Goal: Information Seeking & Learning: Understand process/instructions

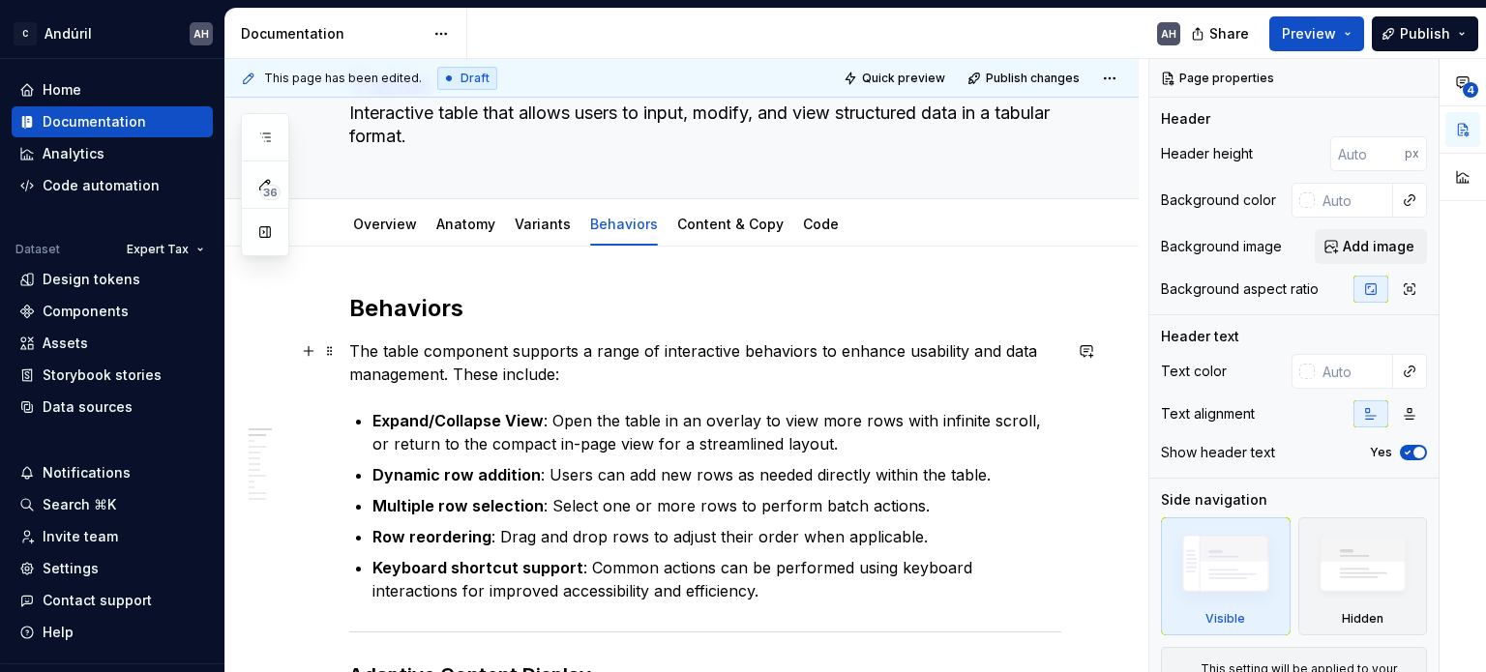
scroll to position [193, 0]
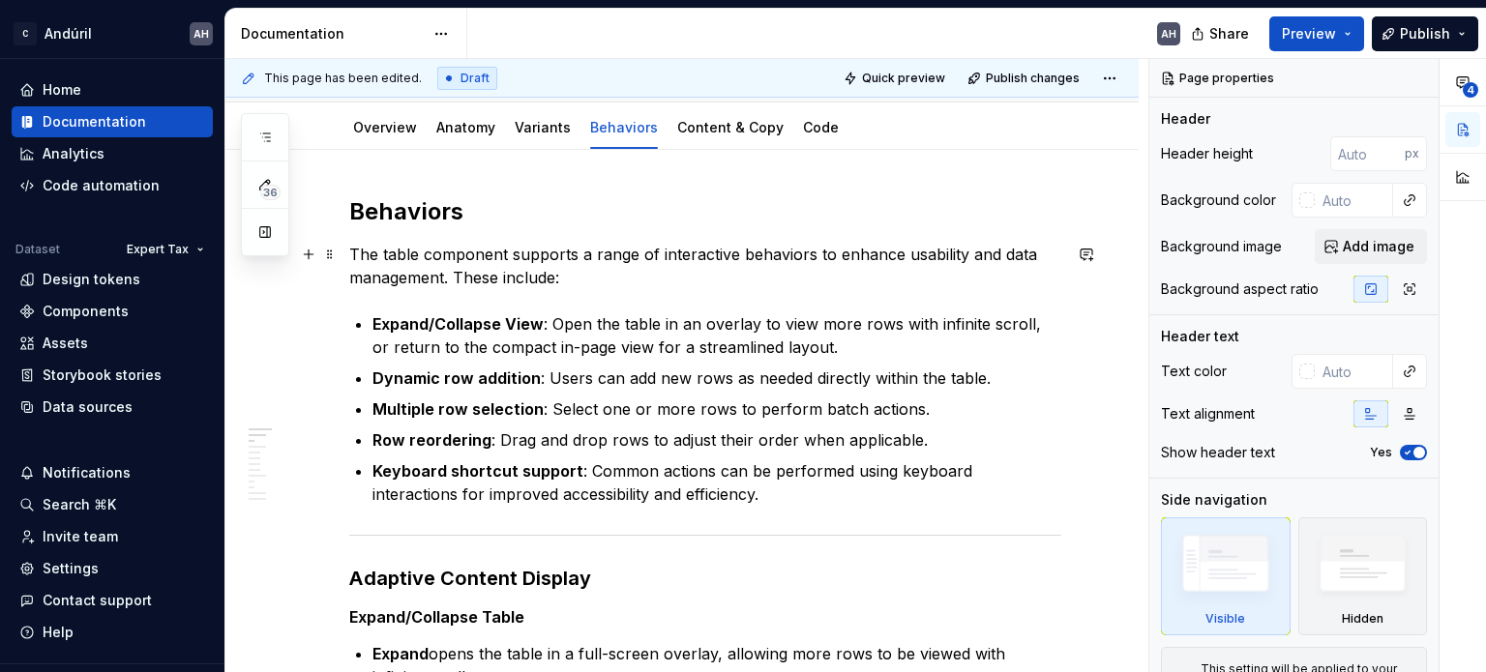
type textarea "*"
click at [592, 288] on p "The table component supports a range of interactive behaviors to enhance usabil…" at bounding box center [705, 266] width 712 height 46
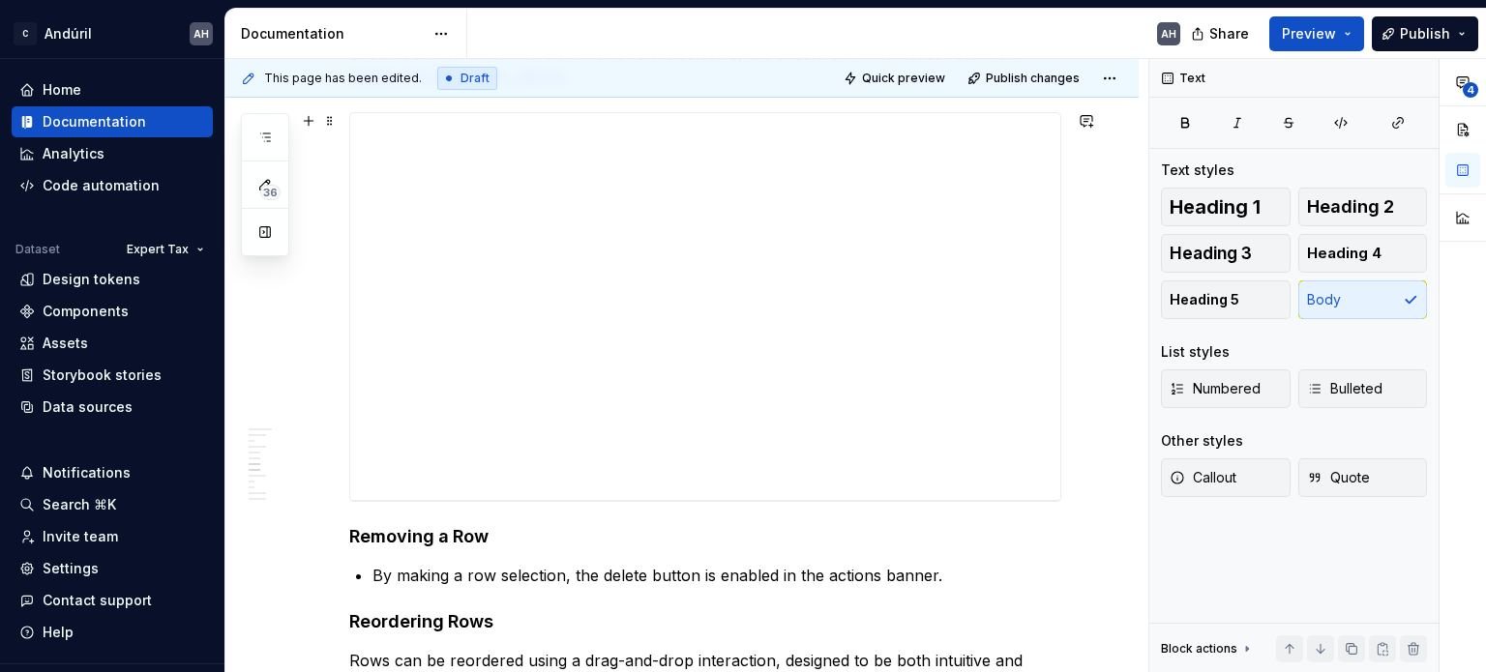
scroll to position [2032, 0]
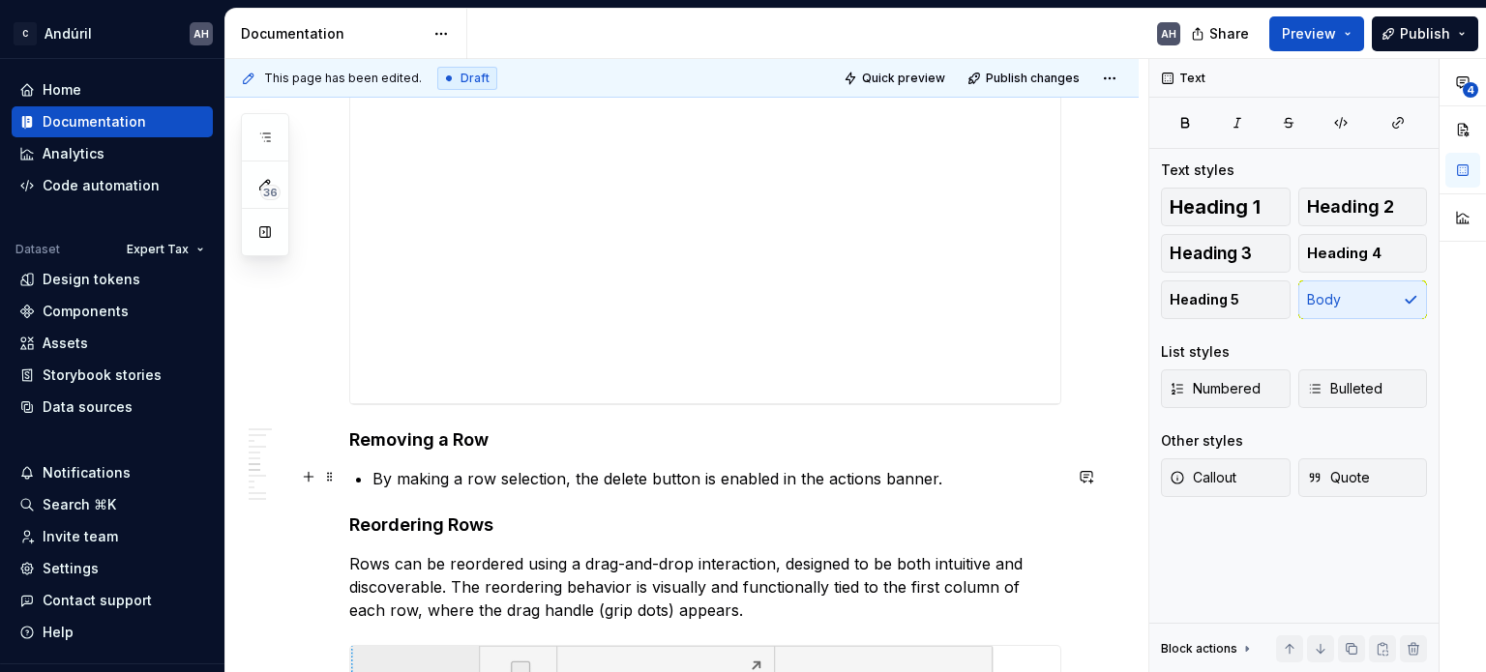
click at [542, 473] on p "By making a row selection, the delete button is enabled in the actions banner." at bounding box center [716, 478] width 689 height 23
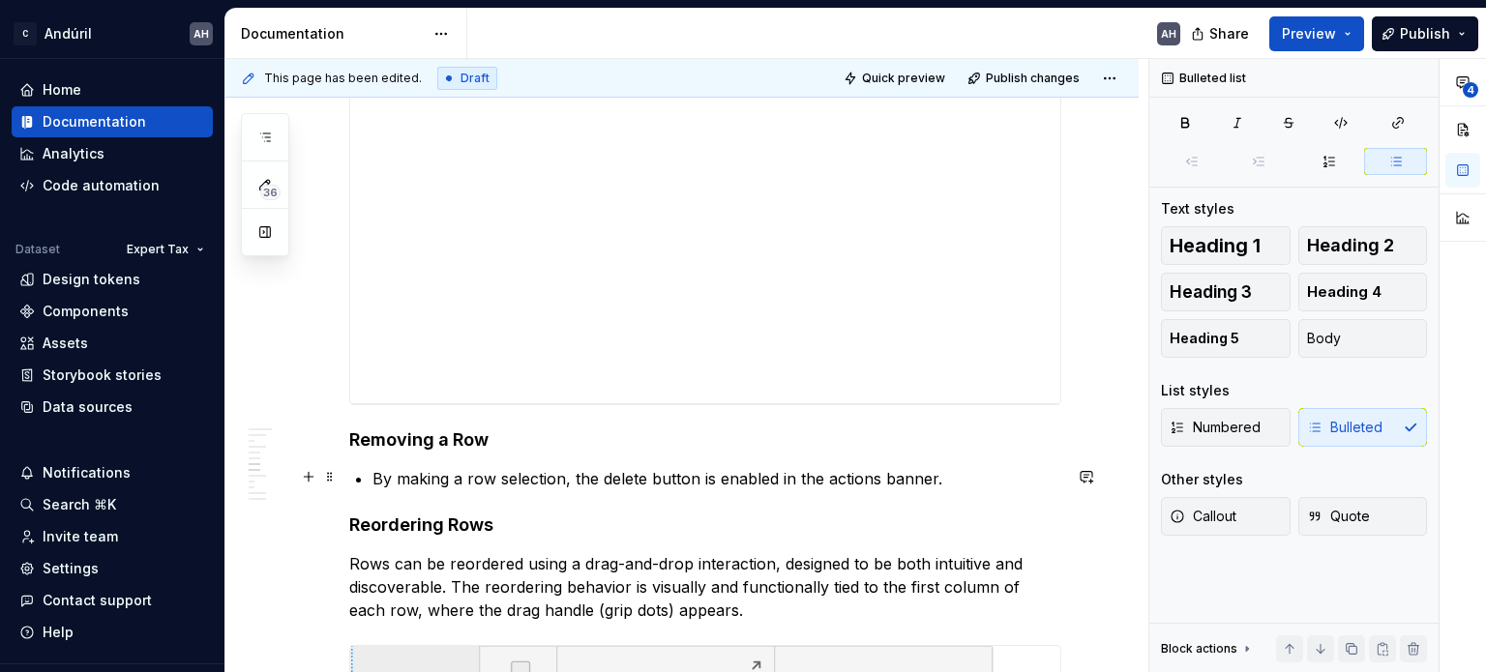
click at [950, 477] on p "By making a row selection, the delete button is enabled in the actions banner." at bounding box center [716, 478] width 689 height 23
click at [719, 479] on p "By making a row selection, the delete button is enabled in the actions banner." at bounding box center [716, 478] width 689 height 23
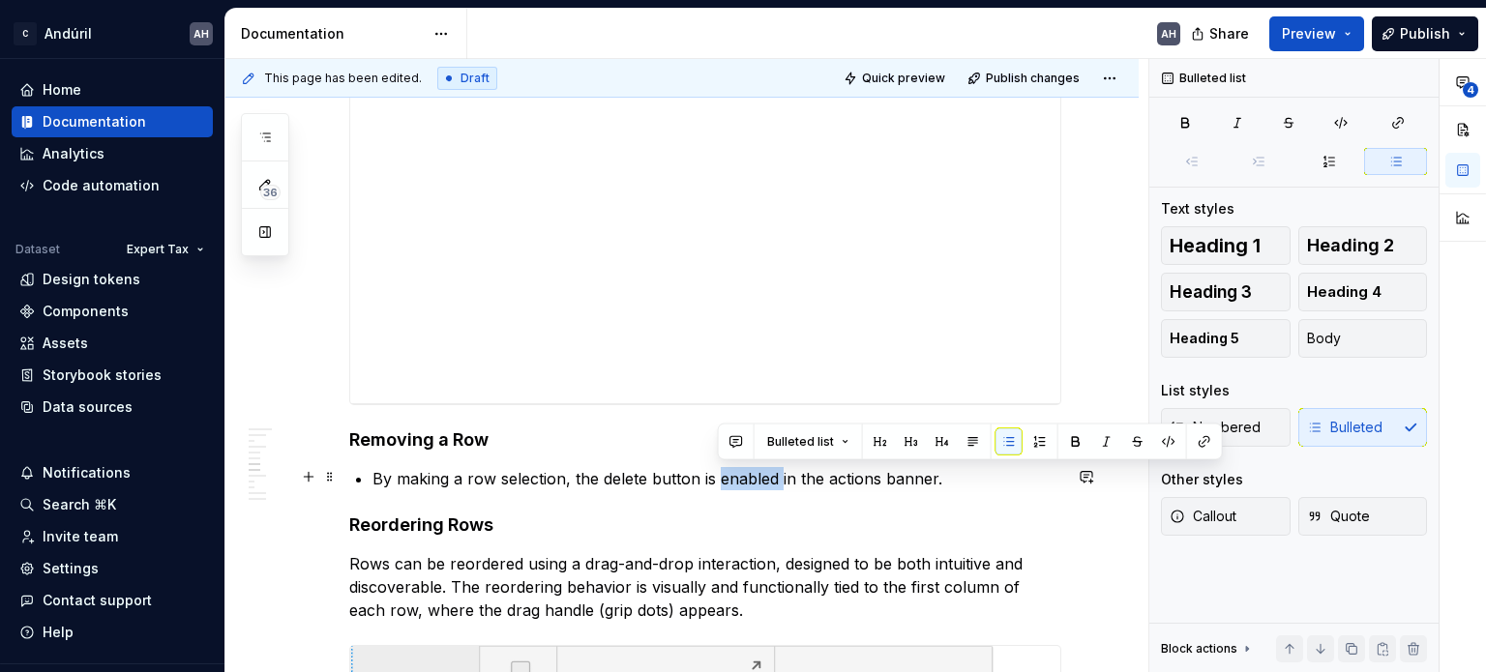
click at [719, 479] on p "By making a row selection, the delete button is enabled in the actions banner." at bounding box center [716, 478] width 689 height 23
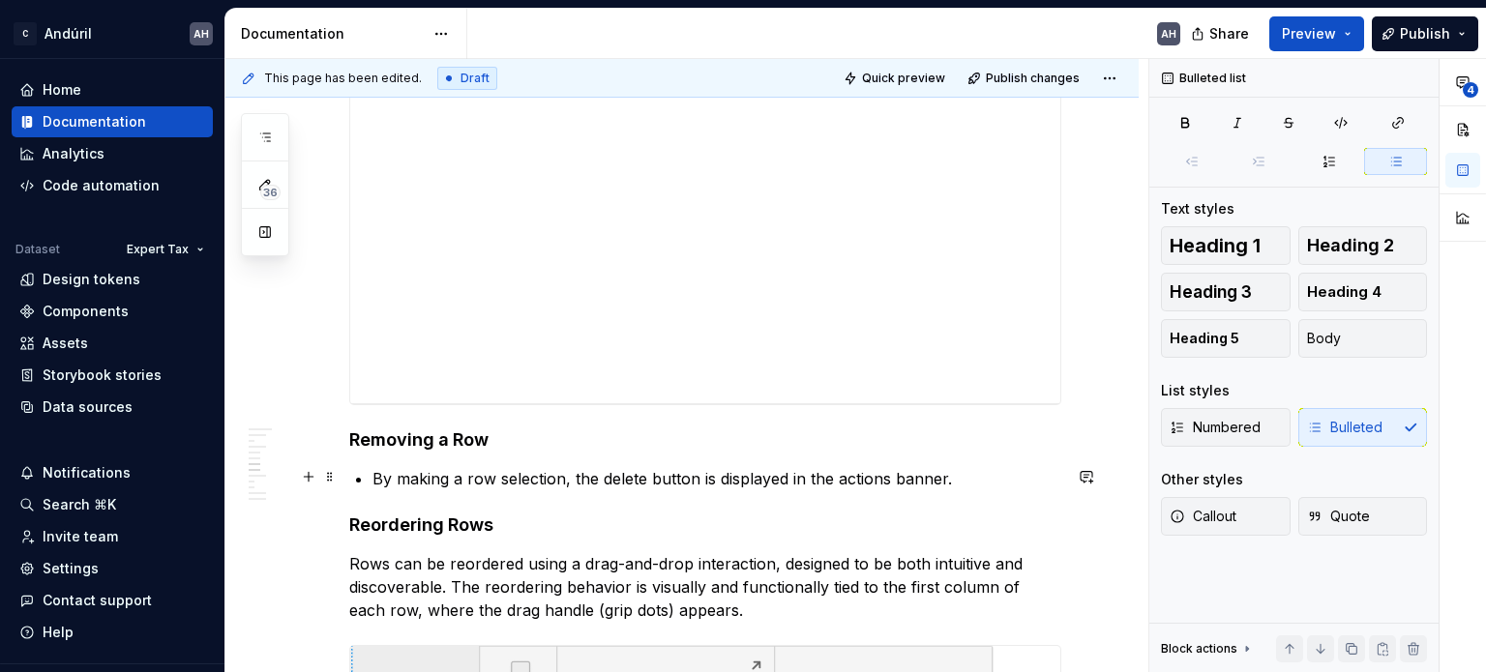
click at [859, 479] on p "By making a row selection, the delete button is displayed in the actions banner." at bounding box center [716, 478] width 689 height 23
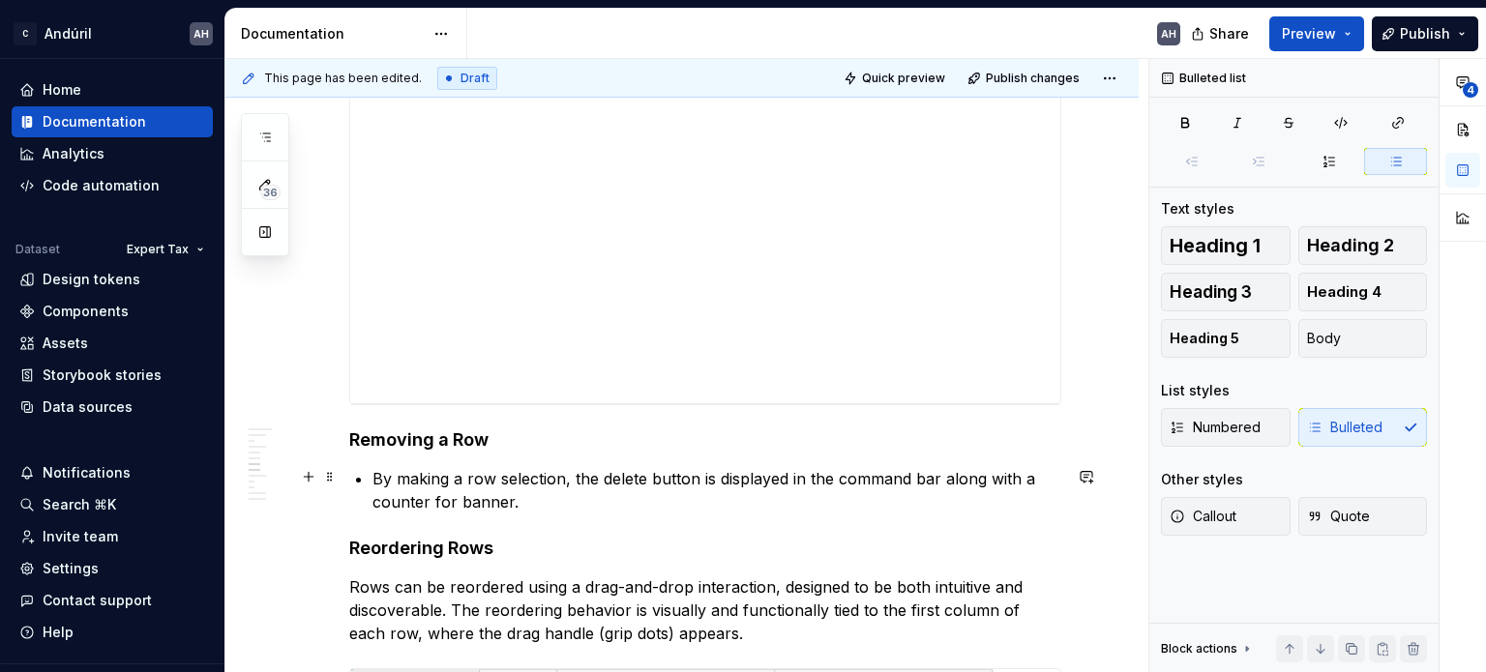
click at [675, 497] on p "By making a row selection, the delete button is displayed in the command bar al…" at bounding box center [716, 490] width 689 height 46
click at [768, 478] on p "By making a row selection, the delete button is displayed in the command bar al…" at bounding box center [716, 490] width 689 height 46
click at [971, 476] on p "By making a row selection, the delete button is displayed in the command bar al…" at bounding box center [716, 490] width 689 height 46
click at [502, 483] on p "By making a row selection, the delete button is displayed in the command bar al…" at bounding box center [716, 490] width 689 height 46
click at [525, 491] on p "By making a row selection, the delete button is displayed in the command bar al…" at bounding box center [716, 490] width 689 height 46
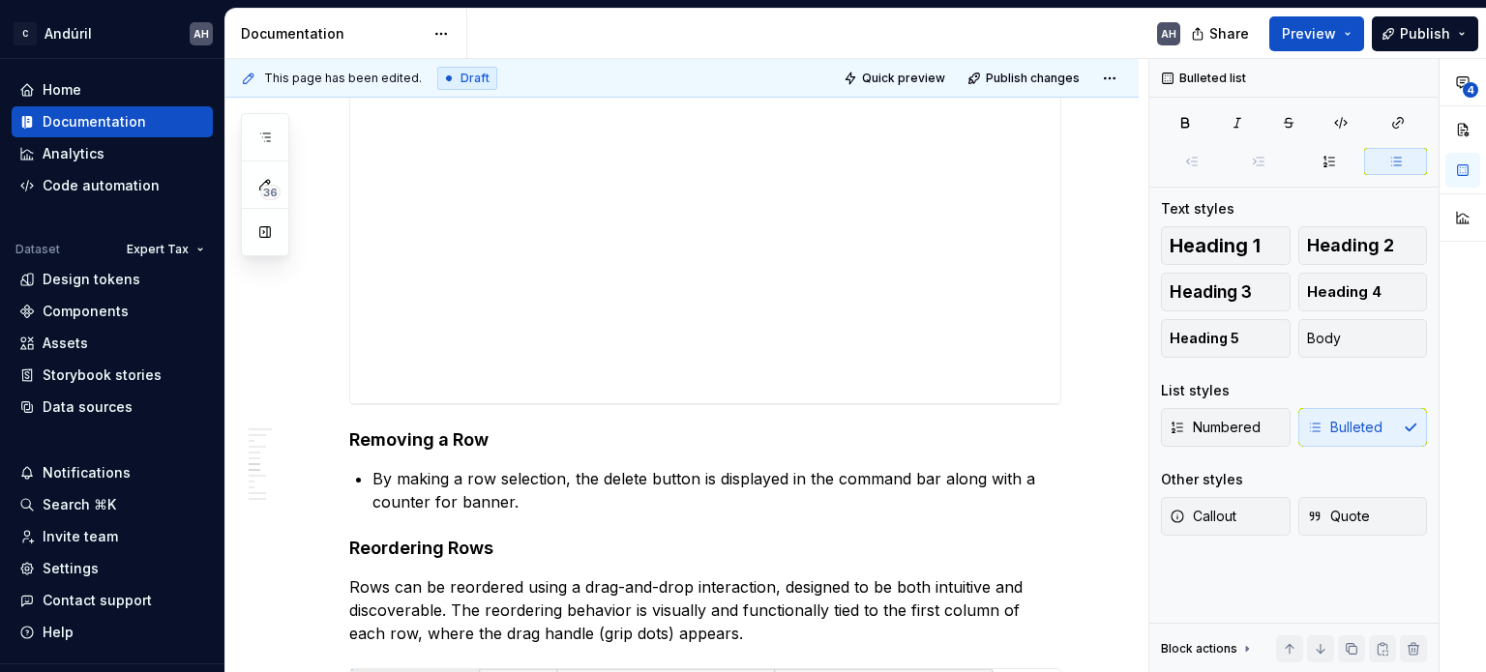
type textarea "*"
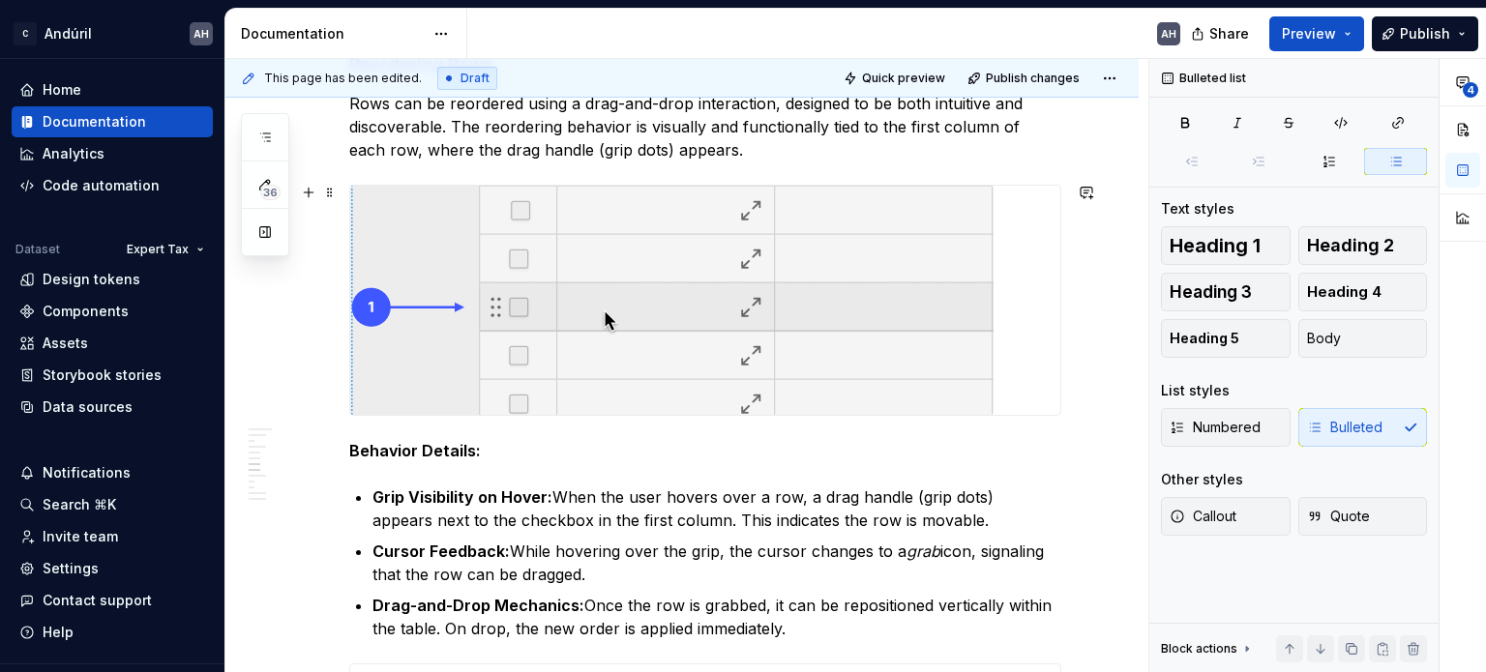
scroll to position [2419, 0]
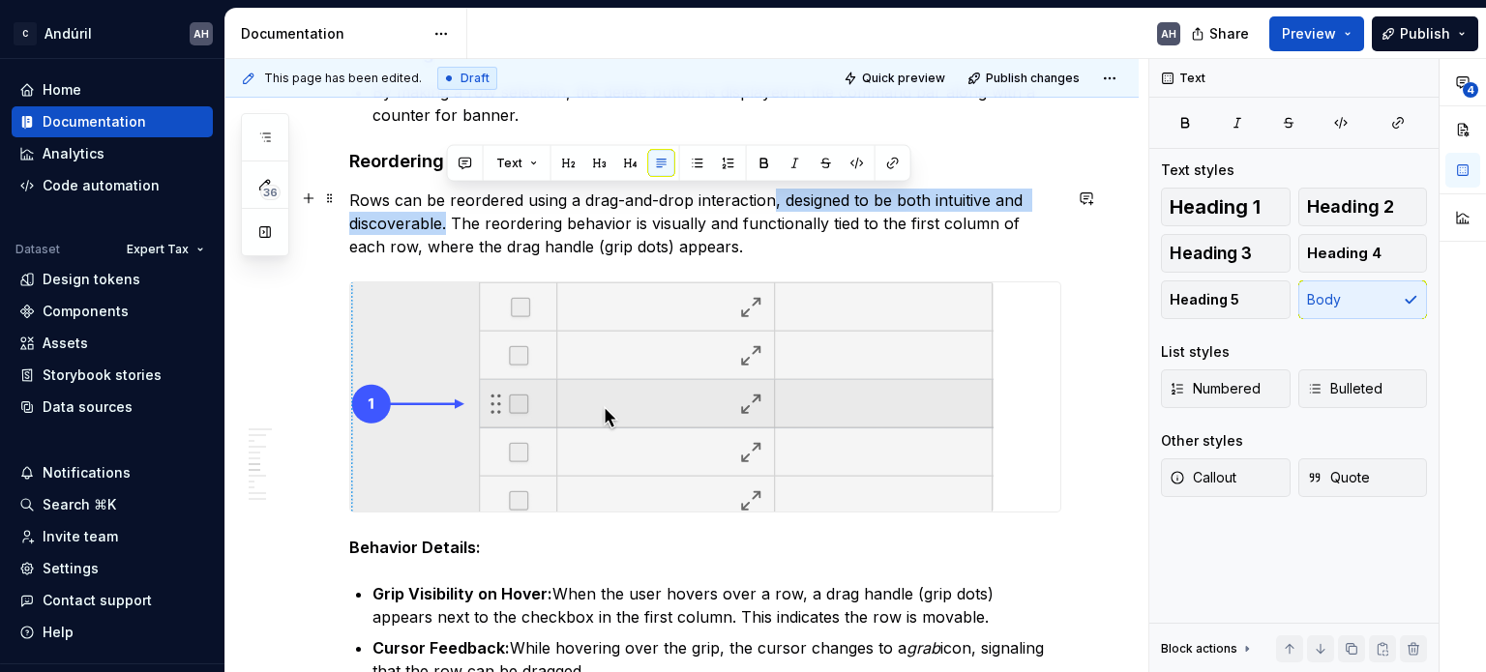
drag, startPoint x: 770, startPoint y: 198, endPoint x: 449, endPoint y: 222, distance: 322.0
click at [449, 222] on p "Rows can be reordered using a drag-and-drop interaction, designed to be both in…" at bounding box center [705, 224] width 712 height 70
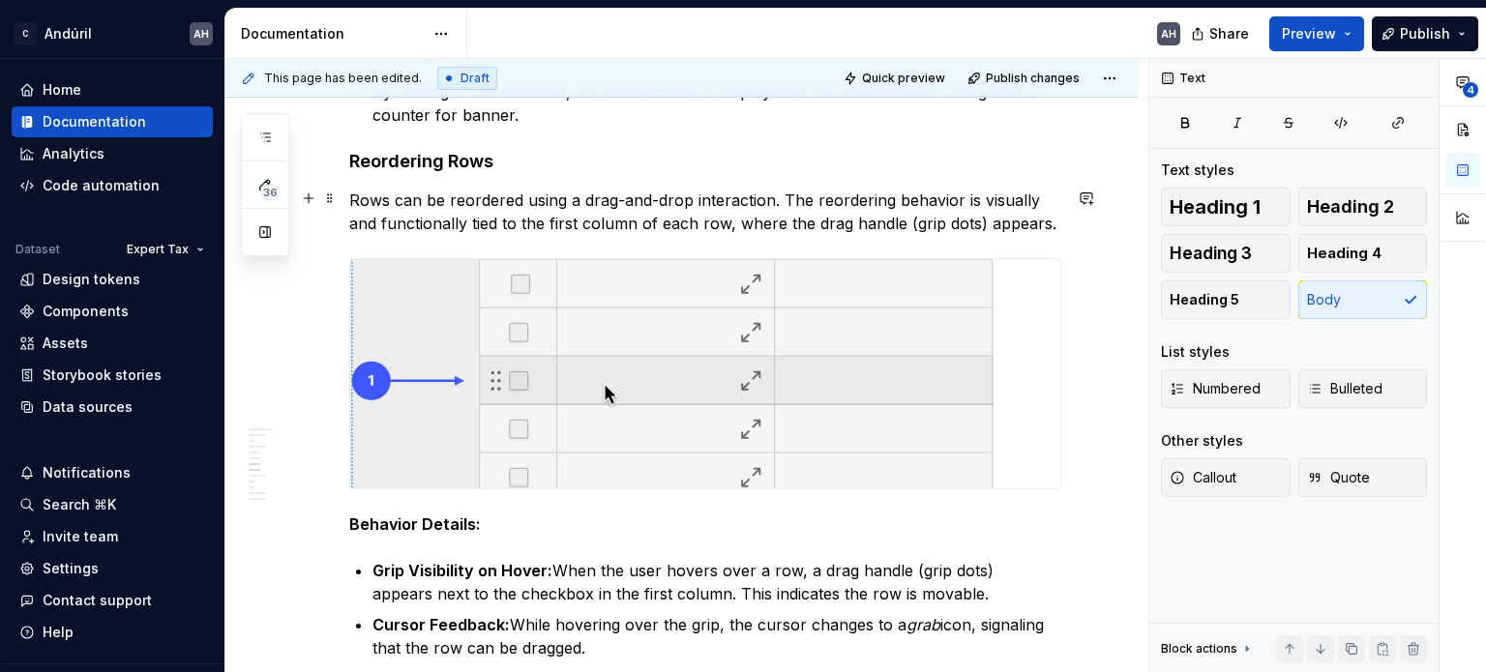
click at [391, 229] on p "Rows can be reordered using a drag-and-drop interaction. The reordering behavio…" at bounding box center [705, 212] width 712 height 46
click at [728, 222] on p "Rows can be reordered using a drag-and-drop interaction. The reordering behavio…" at bounding box center [705, 212] width 712 height 46
click at [747, 223] on p "Rows can be reordered using a drag-and-drop interaction. The reordering behavio…" at bounding box center [705, 212] width 712 height 46
click at [851, 227] on p "Rows can be reordered using a drag-and-drop interaction. The reordering behavio…" at bounding box center [705, 212] width 712 height 46
click at [1013, 225] on p "Rows can be reordered using a drag-and-drop interaction. The reordering behavio…" at bounding box center [705, 212] width 712 height 46
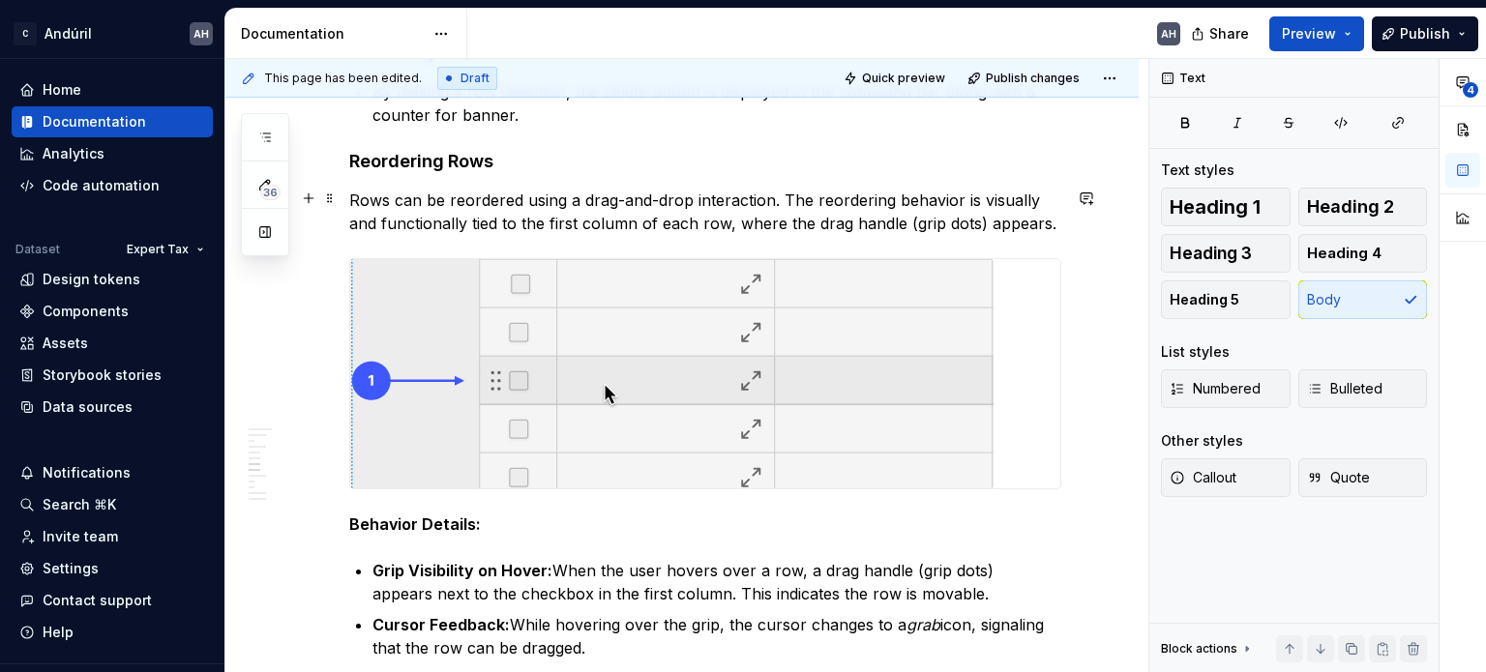
click at [905, 223] on p "Rows can be reordered using a drag-and-drop interaction. The reordering behavio…" at bounding box center [705, 212] width 712 height 46
drag, startPoint x: 973, startPoint y: 223, endPoint x: 907, endPoint y: 221, distance: 65.8
click at [907, 221] on p "Rows can be reordered using a drag-and-drop interaction. The reordering behavio…" at bounding box center [705, 212] width 712 height 46
click at [1351, 185] on button "button" at bounding box center [1353, 186] width 27 height 27
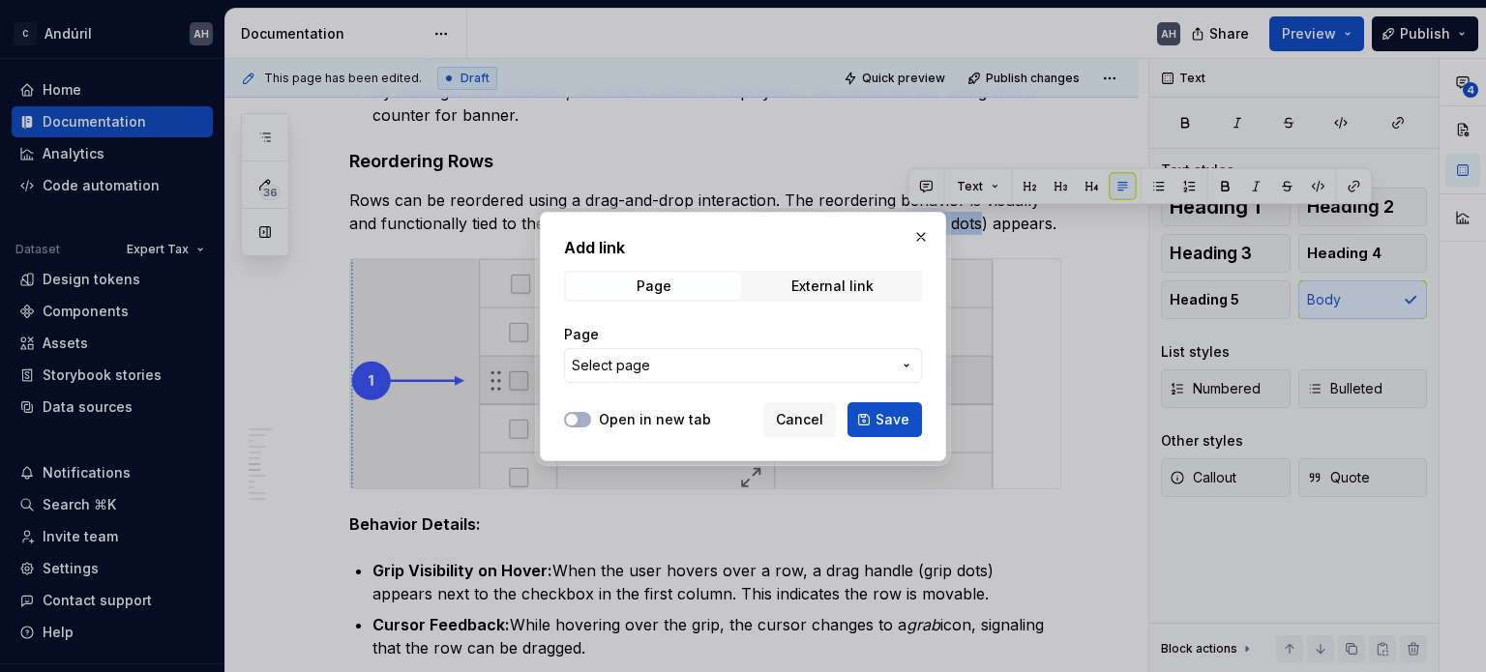
click at [709, 381] on button "Select page" at bounding box center [743, 365] width 358 height 35
click at [708, 371] on div at bounding box center [743, 336] width 1486 height 672
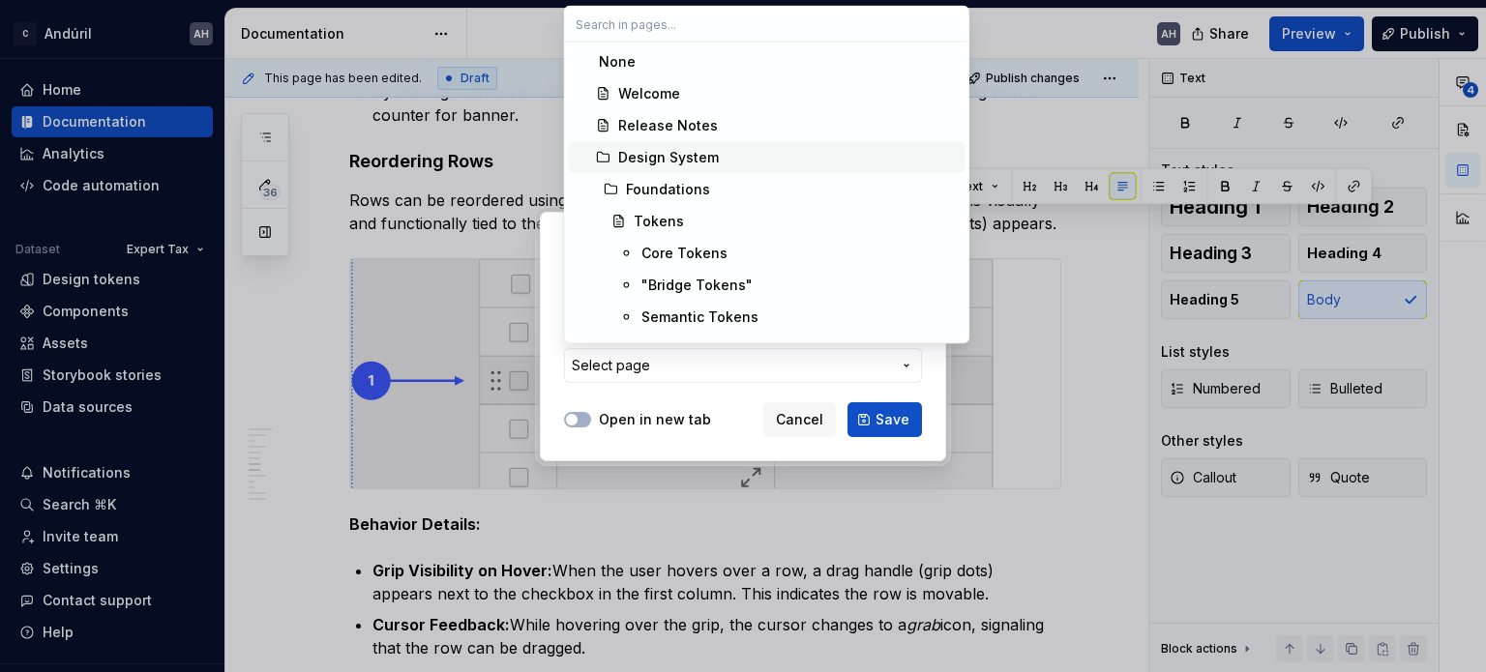
click at [609, 18] on input "text" at bounding box center [766, 24] width 404 height 35
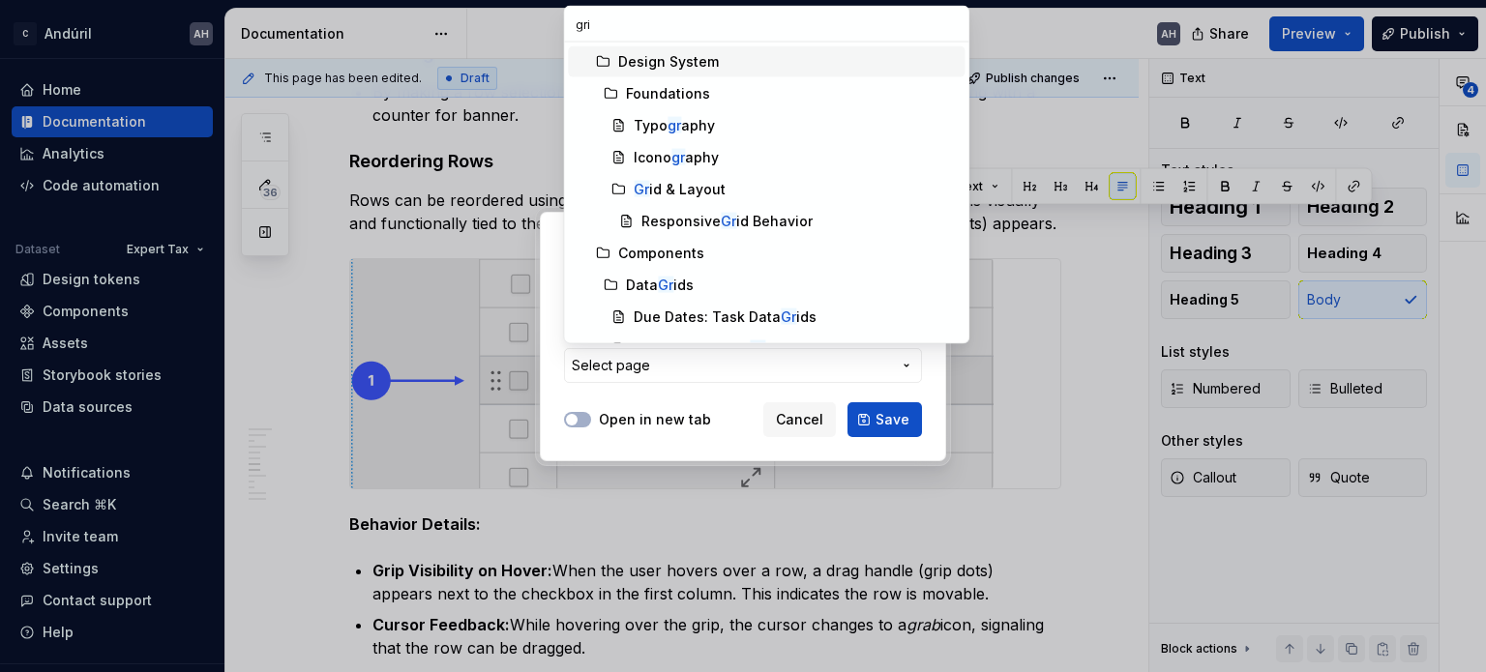
type input "grip"
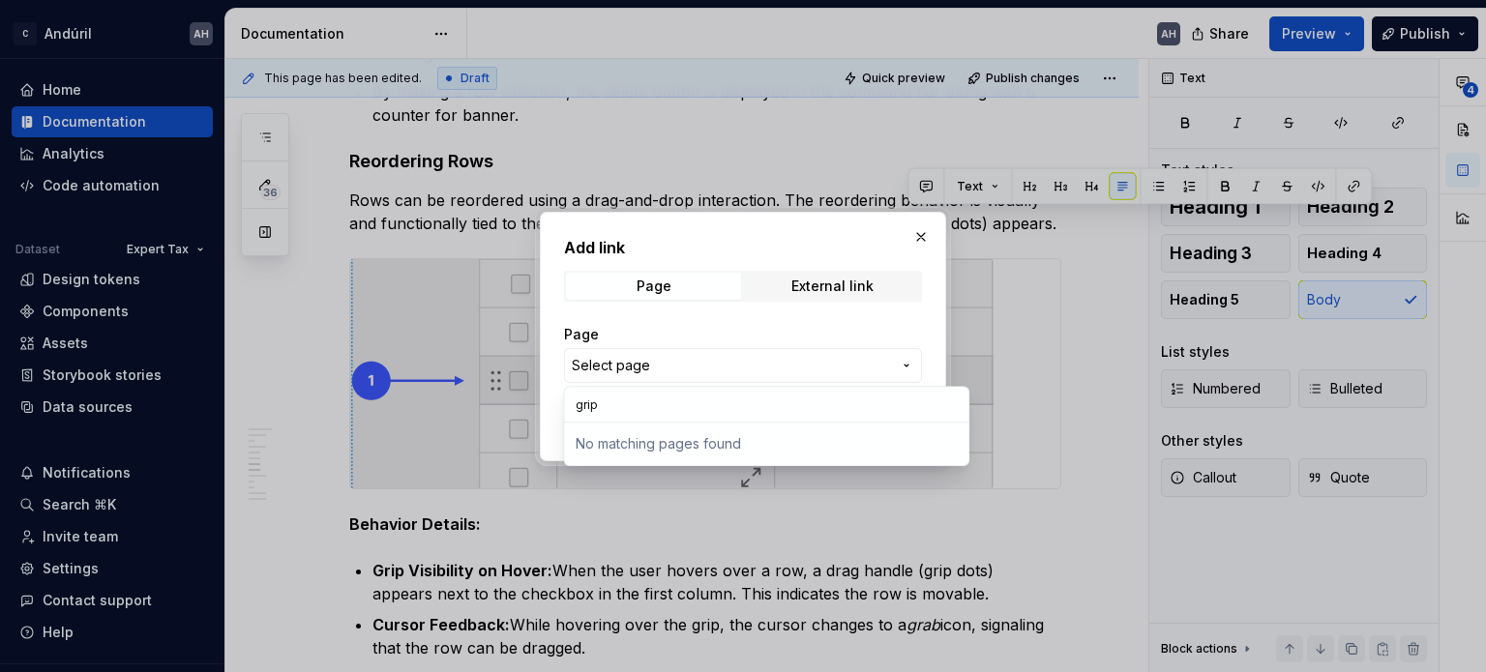
click at [921, 235] on div "Add link Page External link Page Select page Open in new tab Cancel Save" at bounding box center [743, 336] width 1486 height 672
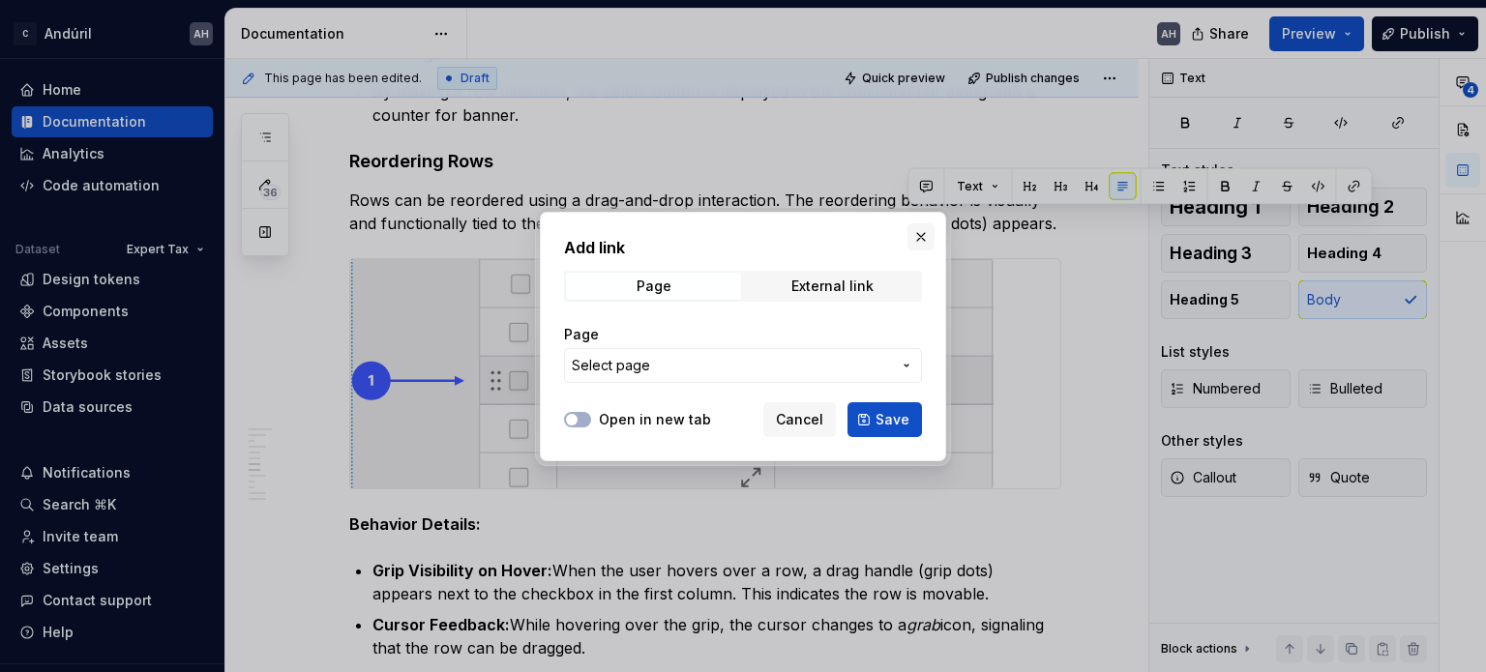
click at [914, 243] on button "button" at bounding box center [920, 236] width 27 height 27
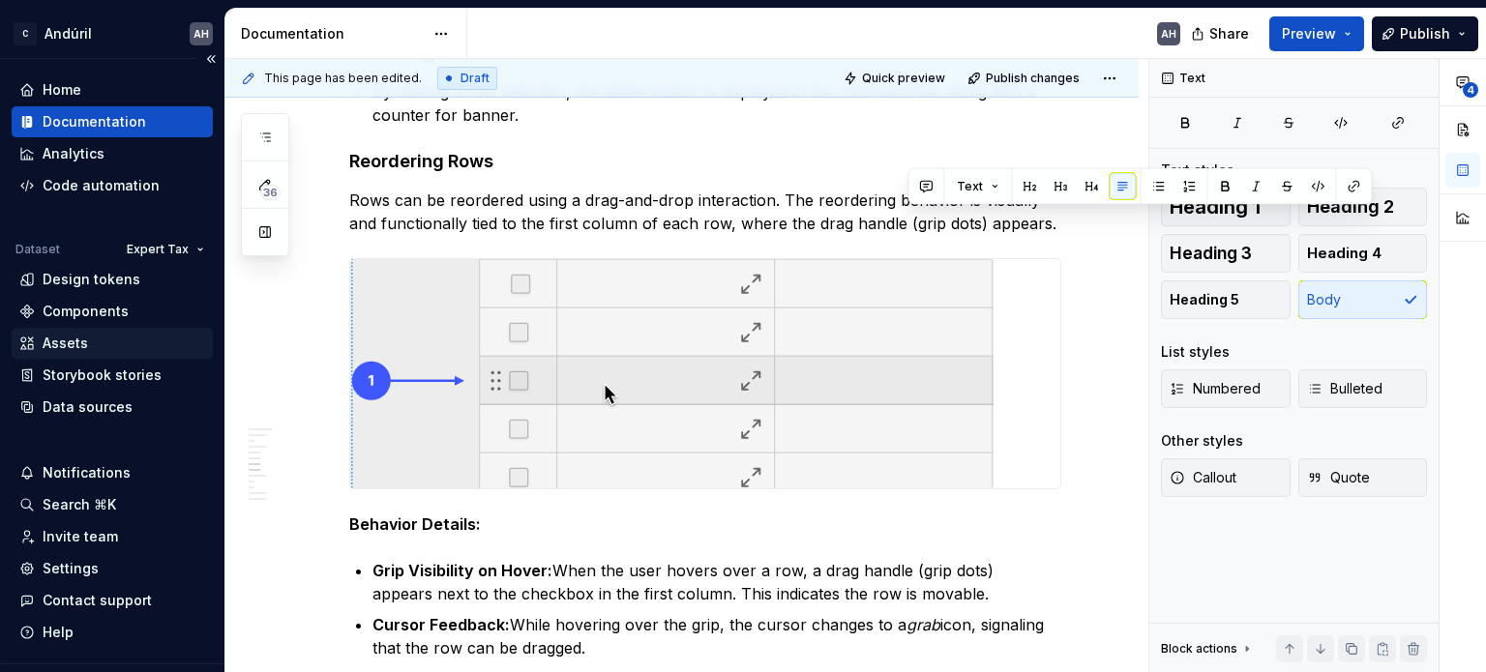
click at [78, 347] on div "Assets" at bounding box center [65, 343] width 45 height 19
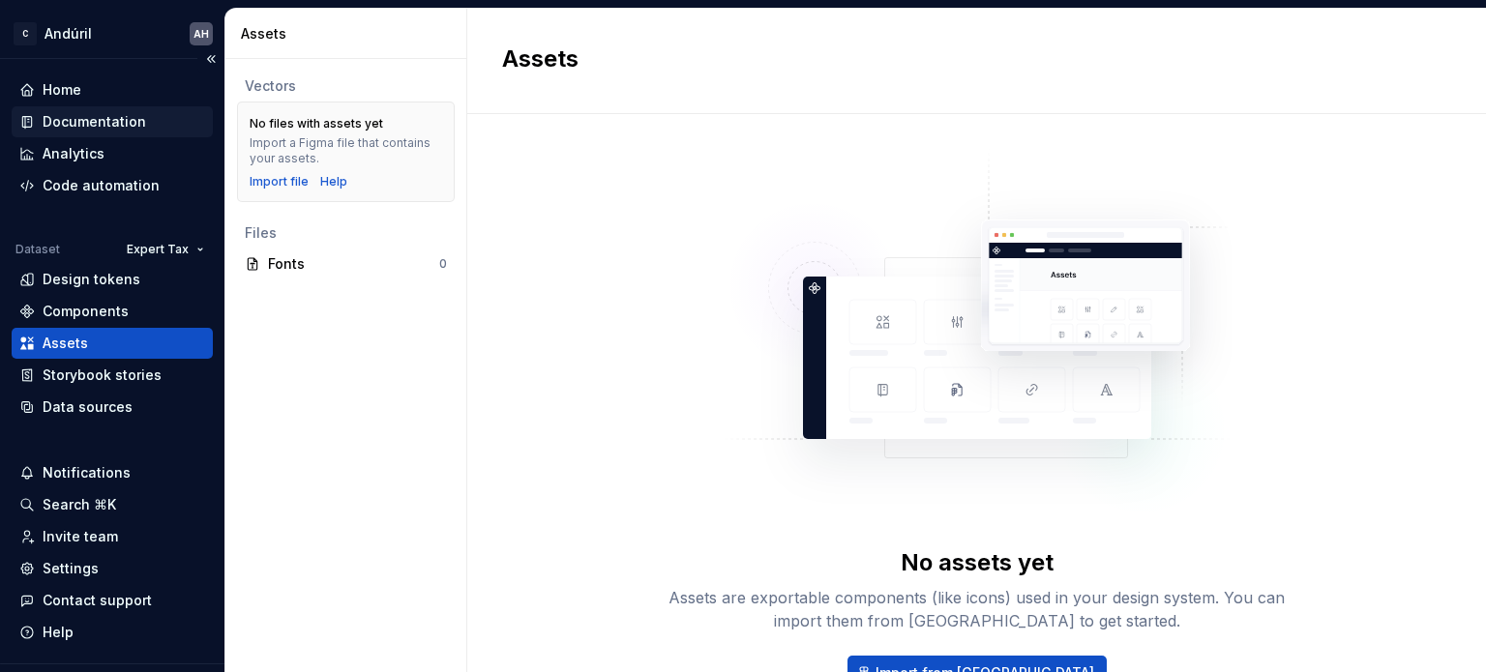
click at [94, 129] on div "Documentation" at bounding box center [95, 121] width 104 height 19
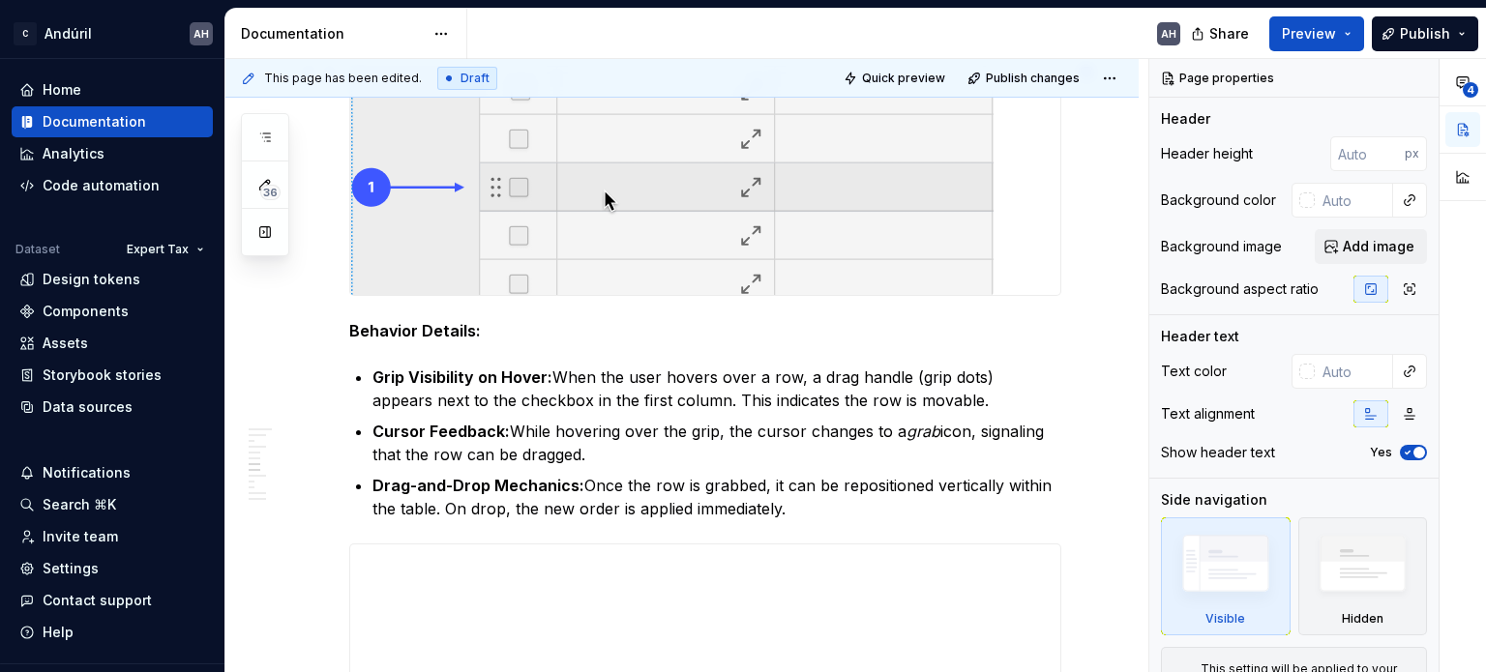
scroll to position [2419, 0]
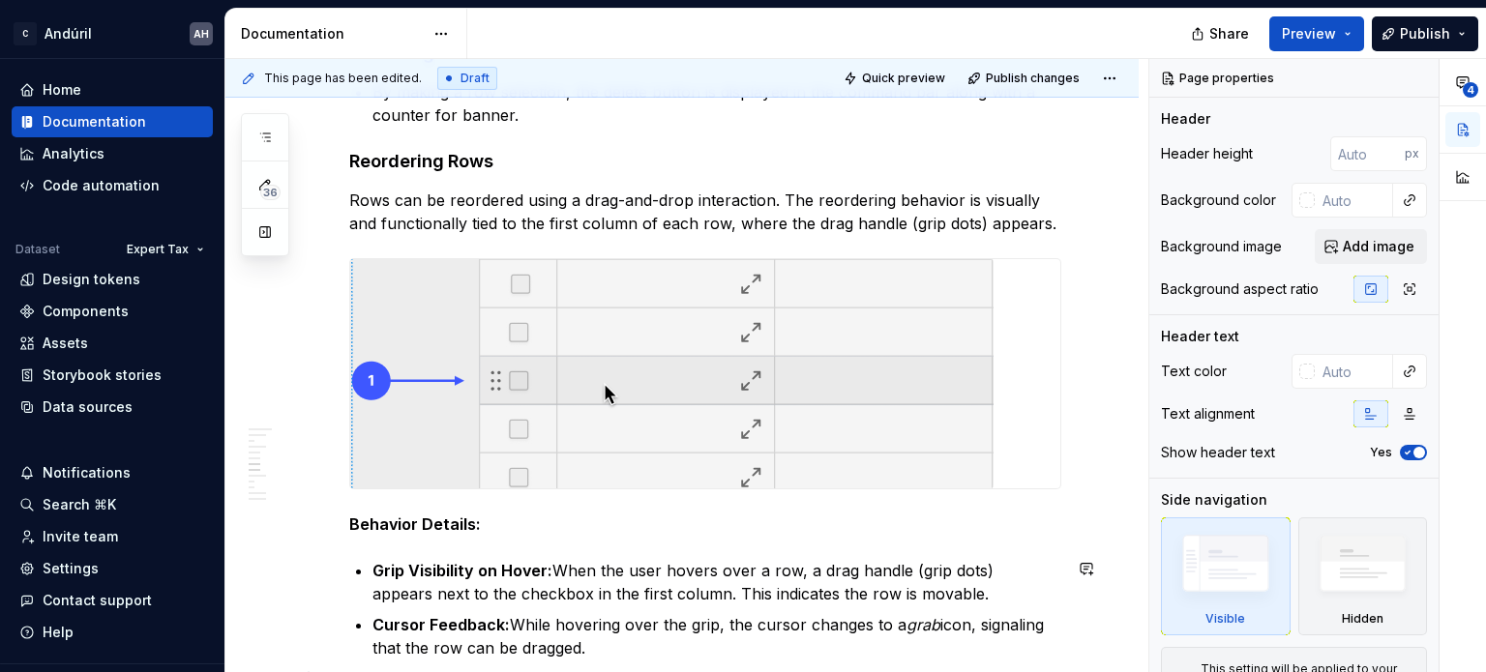
type textarea "*"
